Goal: Find specific page/section: Find specific page/section

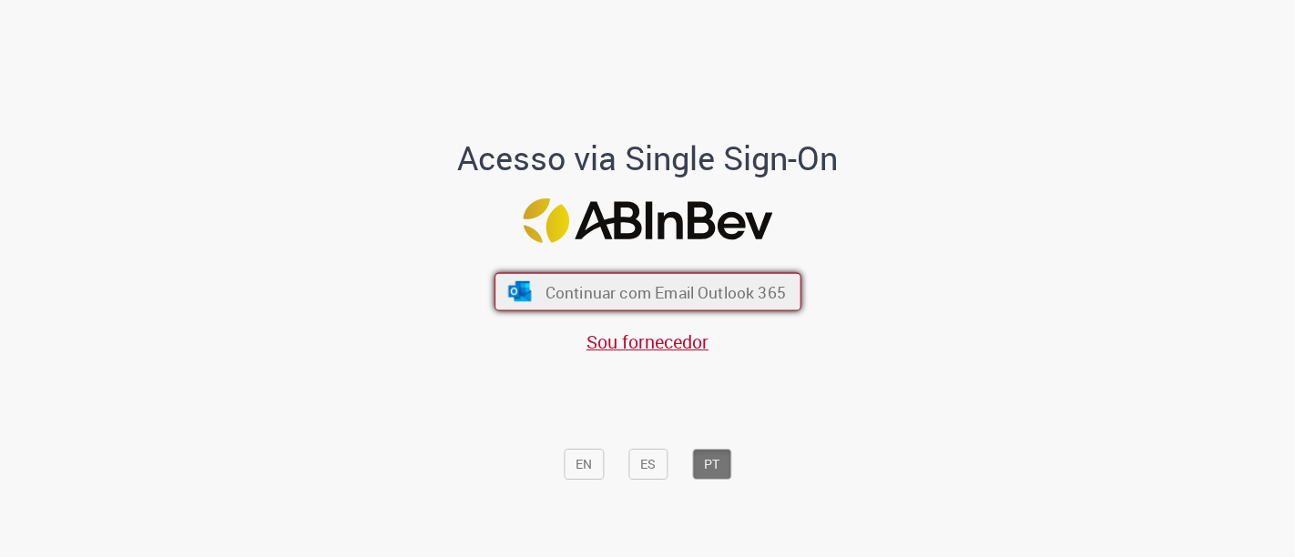
click at [629, 290] on span "Continuar com Email Outlook 365" at bounding box center [665, 291] width 240 height 21
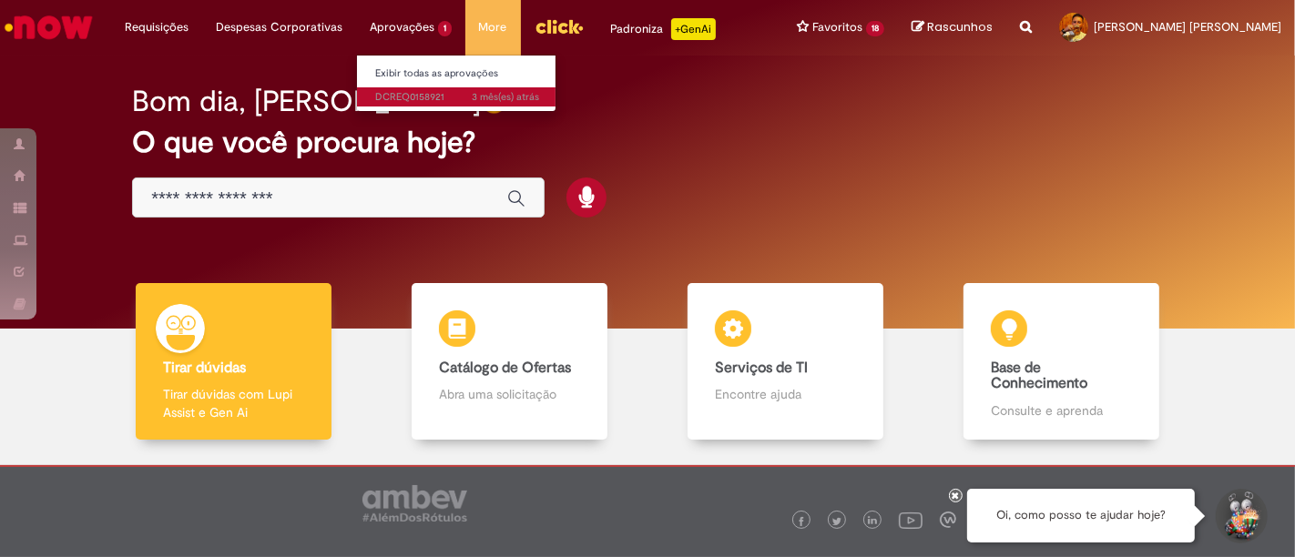
click at [414, 97] on span "3 mês(es) atrás 3 meses atrás DCREQ0158921" at bounding box center [457, 97] width 164 height 15
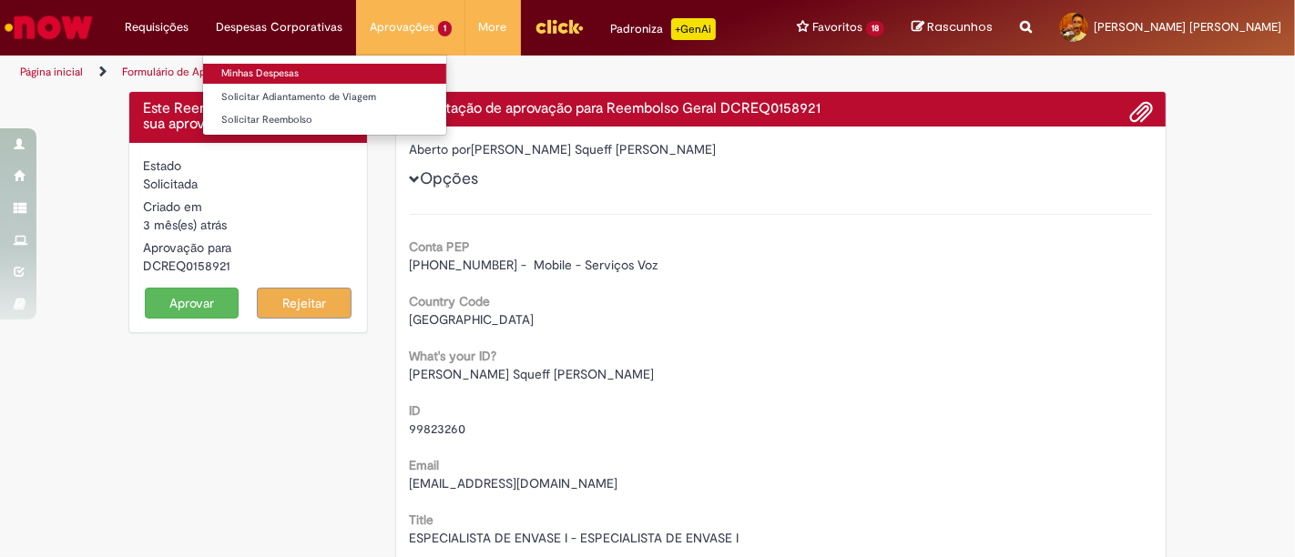
click at [268, 64] on link "Minhas Despesas" at bounding box center [324, 74] width 243 height 20
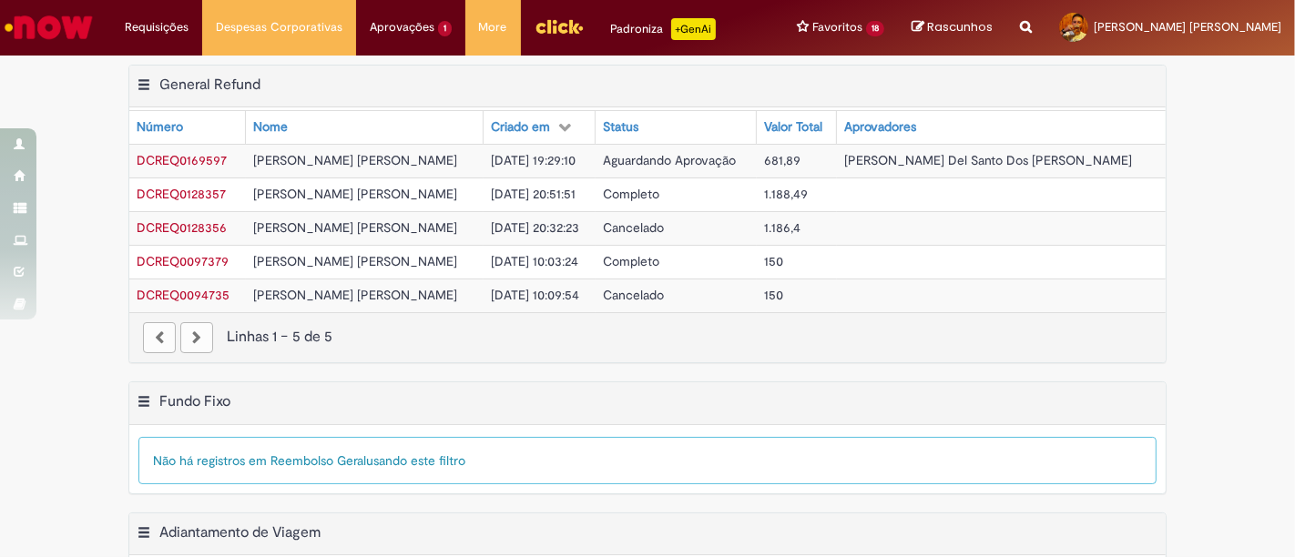
click at [57, 37] on img "Ir para a Homepage" at bounding box center [49, 27] width 94 height 36
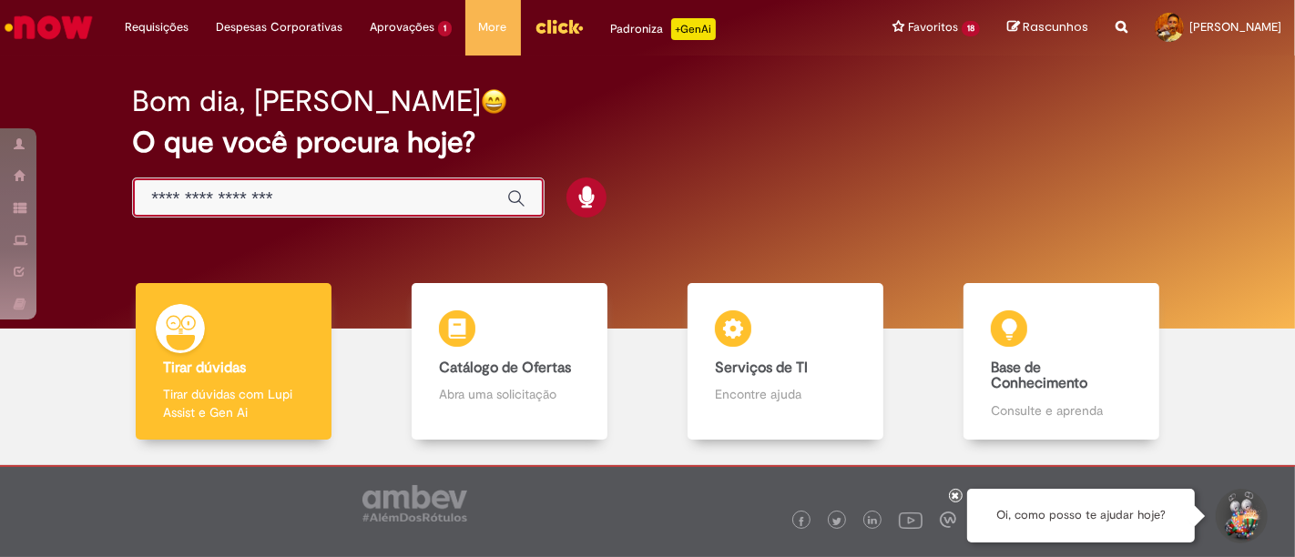
click at [403, 200] on input "Basta digitar aqui" at bounding box center [320, 199] width 338 height 21
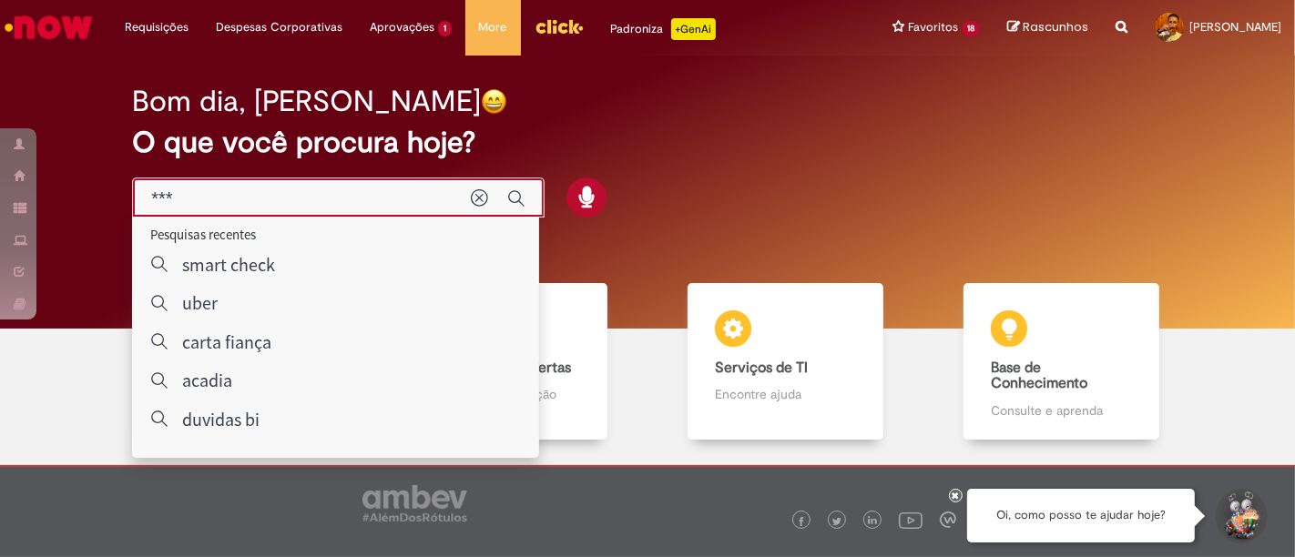
type input "***"
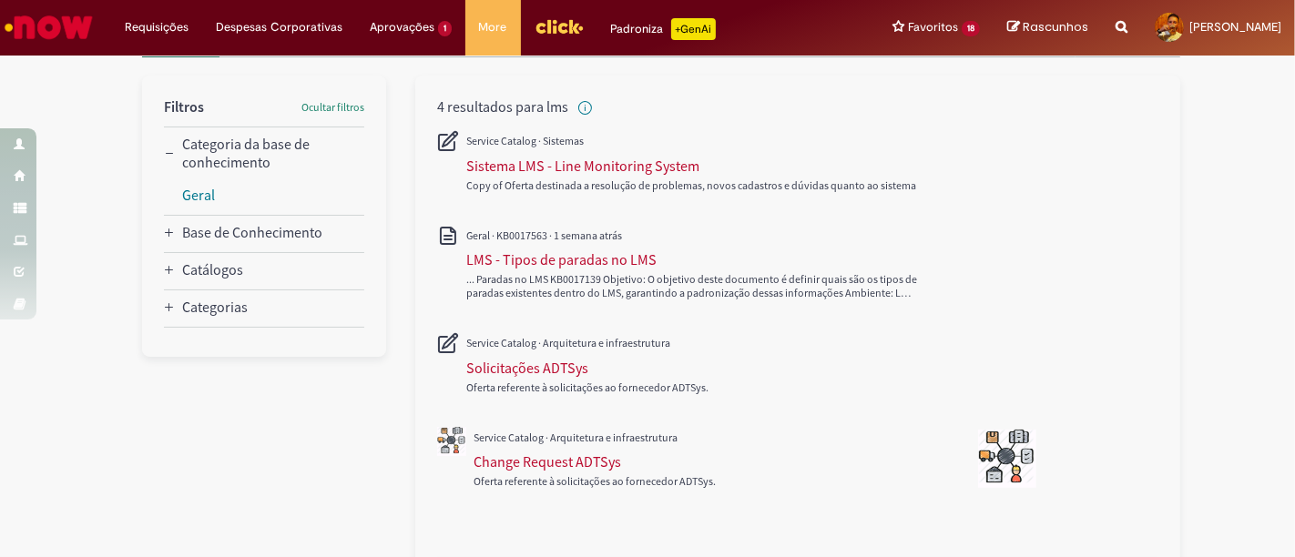
scroll to position [216, 0]
